Goal: Check status: Check status

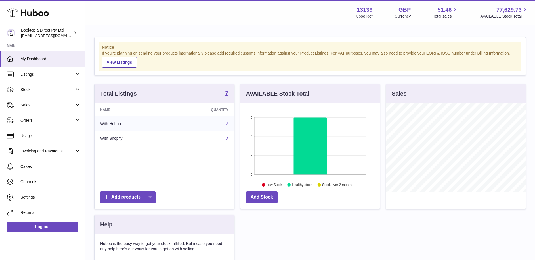
scroll to position [89, 139]
click at [31, 105] on span "Sales" at bounding box center [47, 104] width 54 height 5
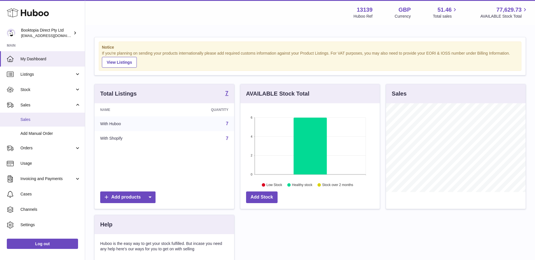
click at [30, 122] on link "Sales" at bounding box center [42, 119] width 85 height 14
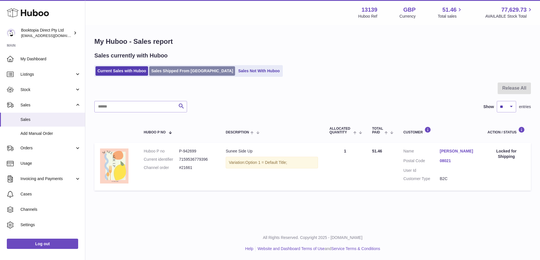
click at [160, 71] on link "Sales Shipped From [GEOGRAPHIC_DATA]" at bounding box center [192, 70] width 86 height 9
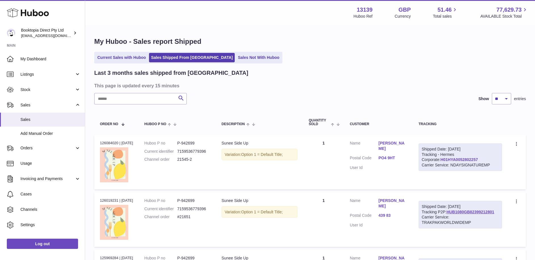
click at [441, 160] on link "H01HYA0052802257" at bounding box center [459, 159] width 37 height 5
